Goal: Task Accomplishment & Management: Complete application form

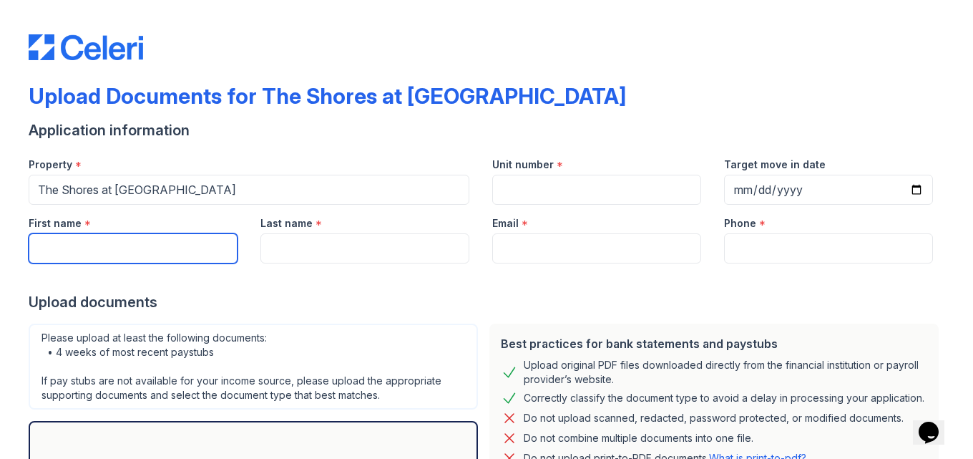
click at [62, 246] on input "First name" at bounding box center [133, 248] width 209 height 30
type input "[PERSON_NAME]"
type input "Keys"
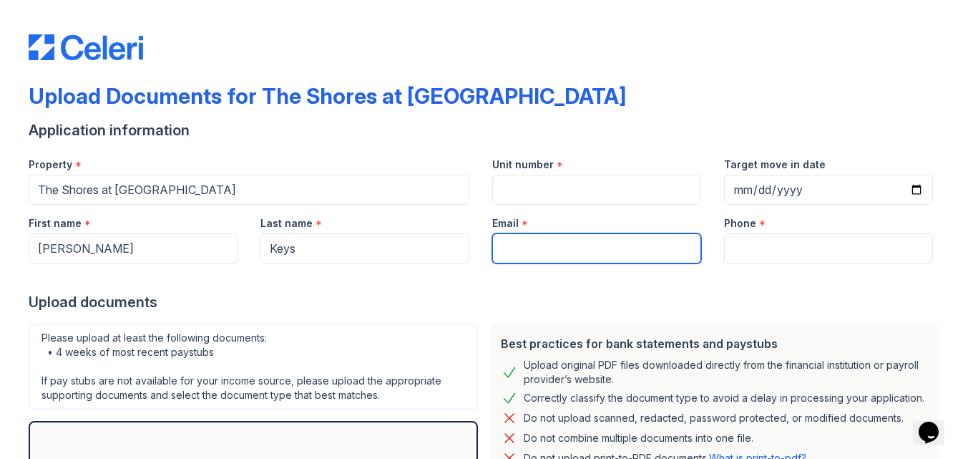
type input "[EMAIL_ADDRESS][DOMAIN_NAME]"
type input "8035491010"
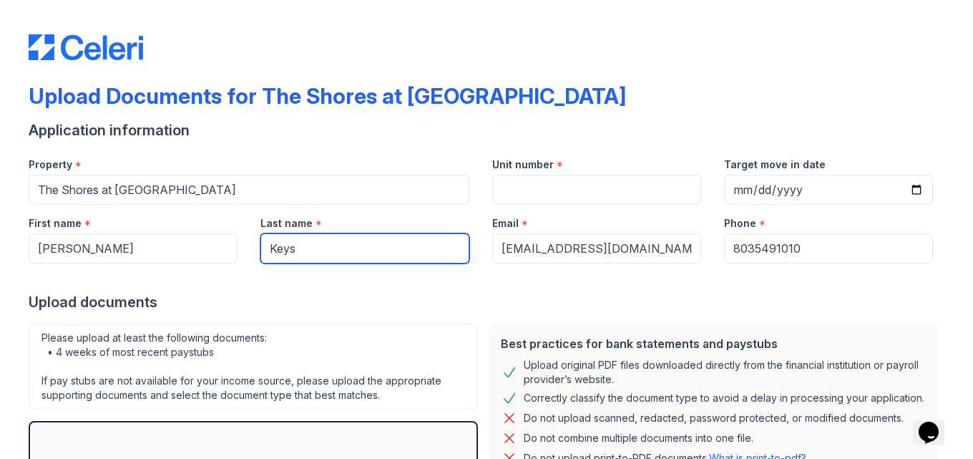
drag, startPoint x: 366, startPoint y: 245, endPoint x: 235, endPoint y: 258, distance: 132.4
click at [235, 258] on div "First name * [PERSON_NAME] Last name * Keys Email * [EMAIL_ADDRESS][DOMAIN_NAME…" at bounding box center [480, 234] width 927 height 59
type input "Prince"
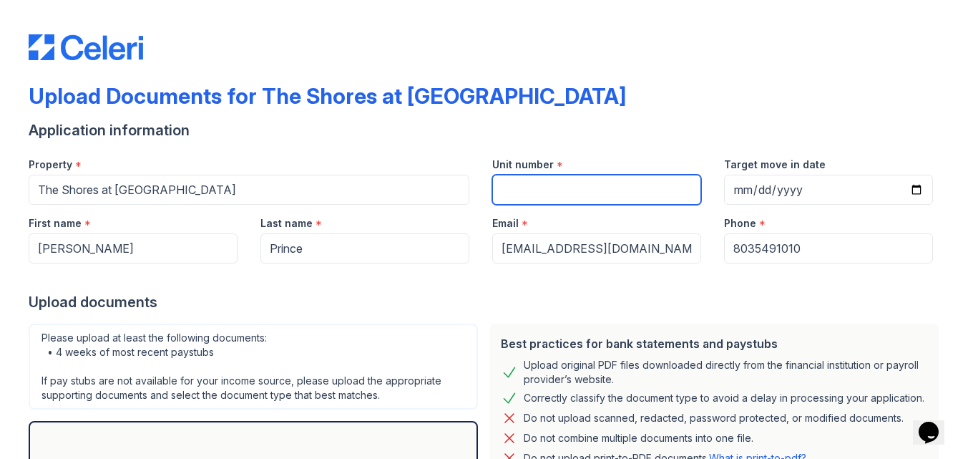
click at [515, 189] on input "Unit number" at bounding box center [596, 190] width 209 height 30
type input "316"
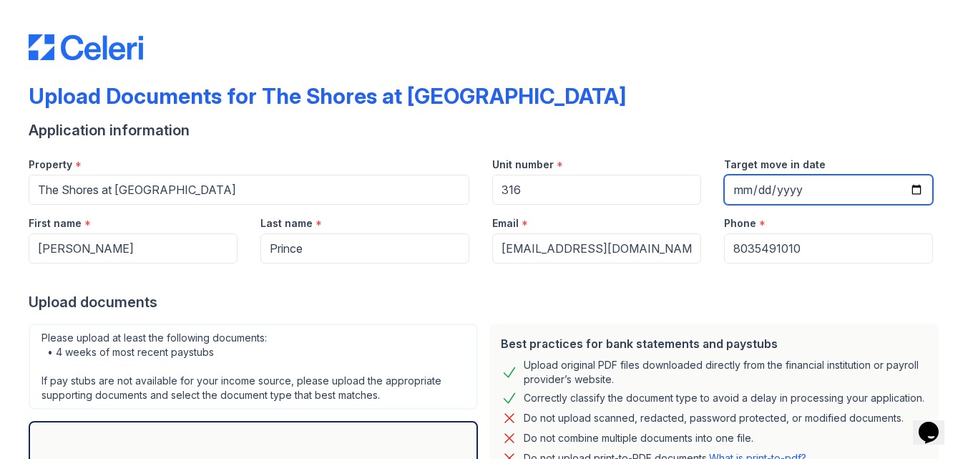
click at [826, 189] on input "Target move in date" at bounding box center [828, 190] width 209 height 30
click at [916, 187] on input "Target move in date" at bounding box center [828, 190] width 209 height 30
type input "[DATE]"
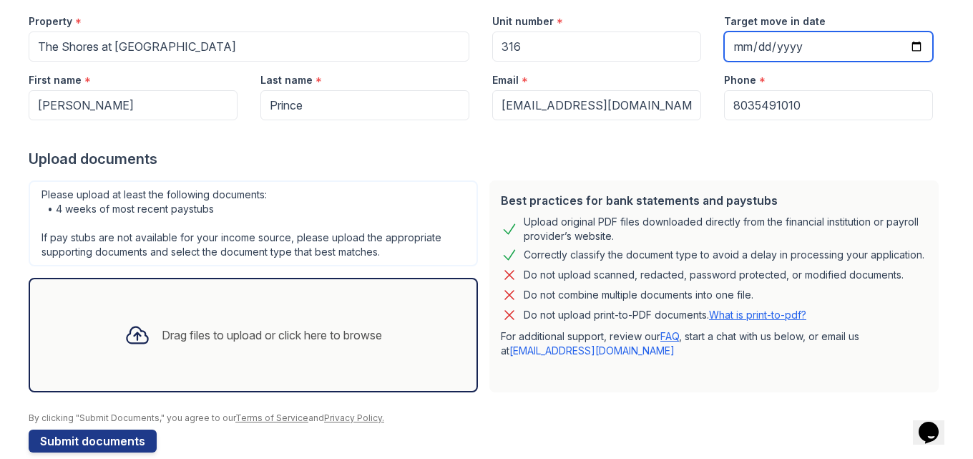
scroll to position [165, 0]
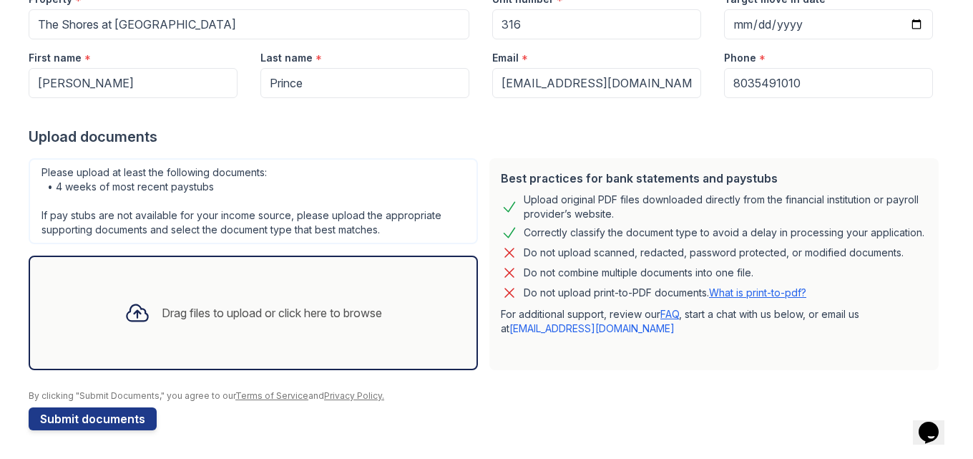
click at [286, 309] on div "Drag files to upload or click here to browse" at bounding box center [272, 312] width 220 height 17
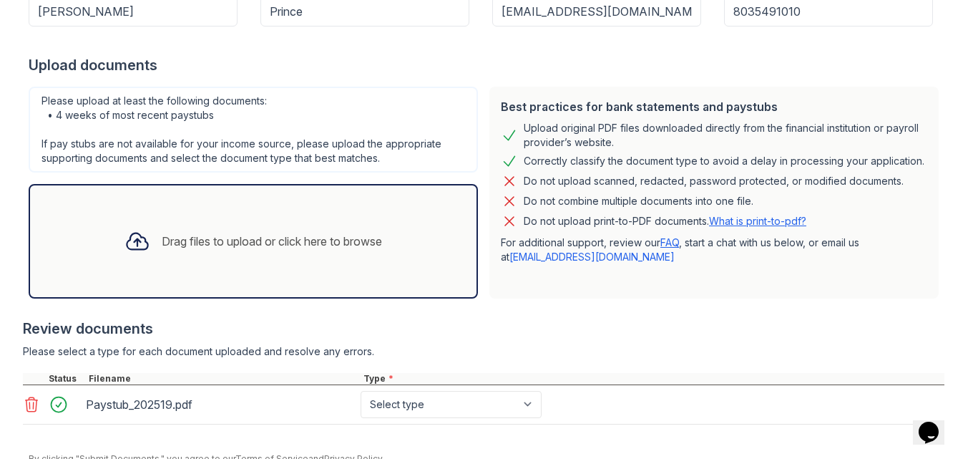
scroll to position [300, 0]
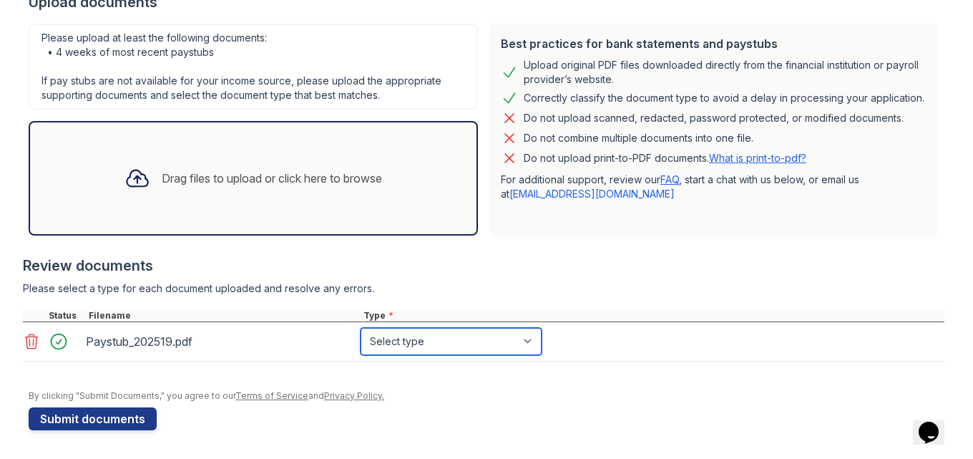
click at [527, 341] on select "Select type Paystub Bank Statement Offer Letter Tax Documents Benefit Award Let…" at bounding box center [451, 341] width 181 height 27
select select "paystub"
click at [361, 328] on select "Select type Paystub Bank Statement Offer Letter Tax Documents Benefit Award Let…" at bounding box center [451, 341] width 181 height 27
click at [275, 177] on div "Drag files to upload or click here to browse" at bounding box center [272, 178] width 220 height 17
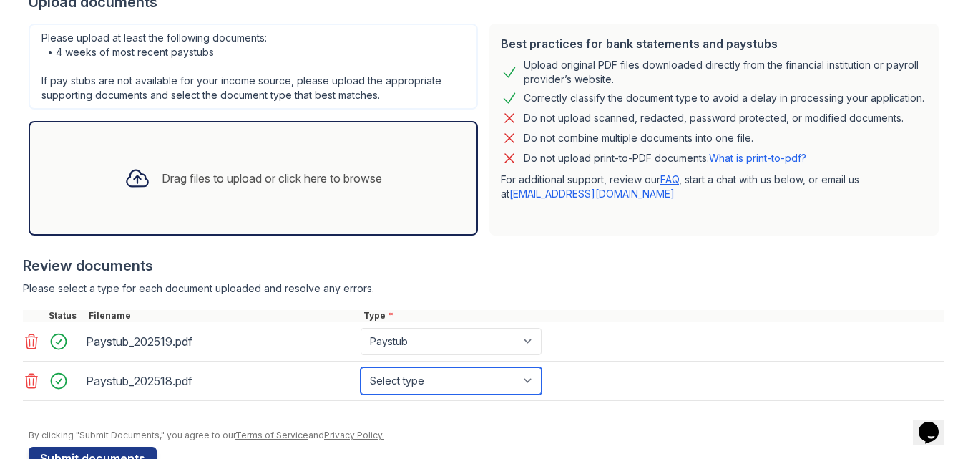
click at [525, 377] on select "Select type Paystub Bank Statement Offer Letter Tax Documents Benefit Award Let…" at bounding box center [451, 380] width 181 height 27
select select "paystub"
click at [361, 367] on select "Select type Paystub Bank Statement Offer Letter Tax Documents Benefit Award Let…" at bounding box center [451, 380] width 181 height 27
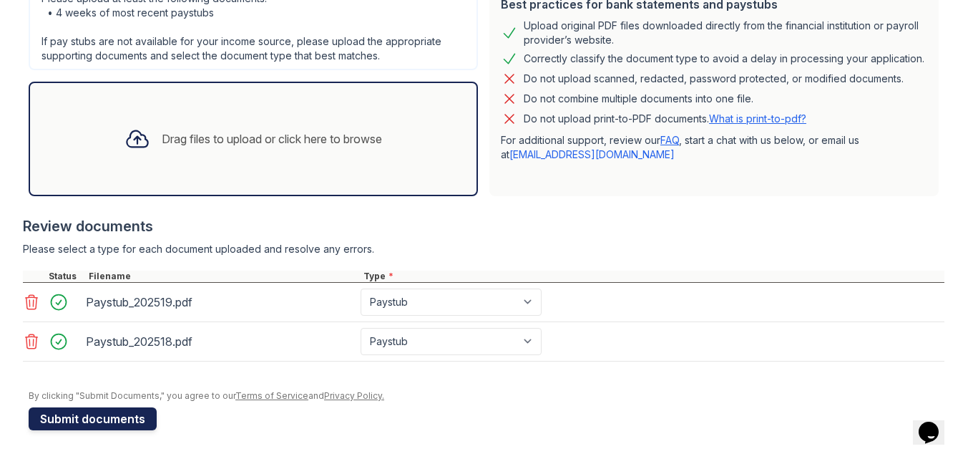
click at [119, 414] on button "Submit documents" at bounding box center [93, 418] width 128 height 23
